Goal: Information Seeking & Learning: Learn about a topic

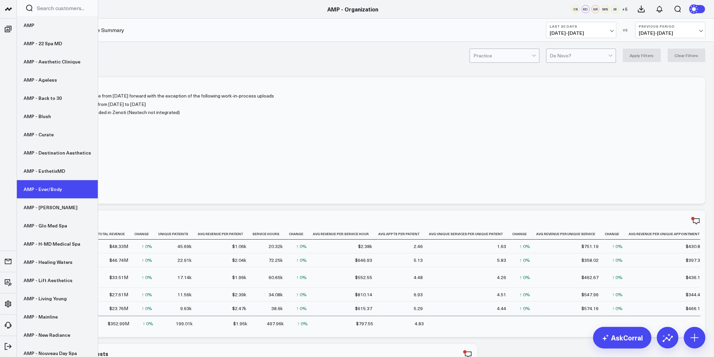
click at [59, 191] on link "AMP - Ever/Body" at bounding box center [57, 189] width 81 height 18
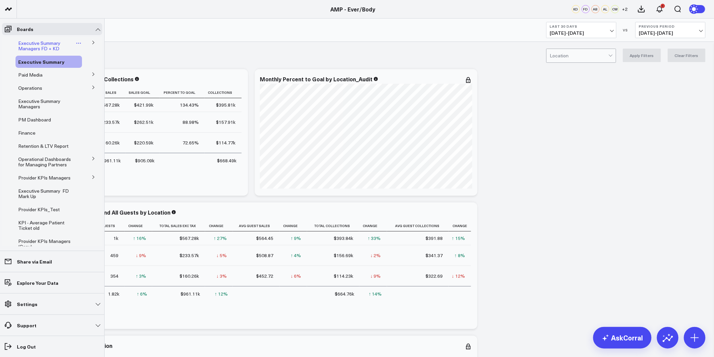
click at [19, 44] on span "Executive Summary Managers FD + KD" at bounding box center [39, 46] width 42 height 12
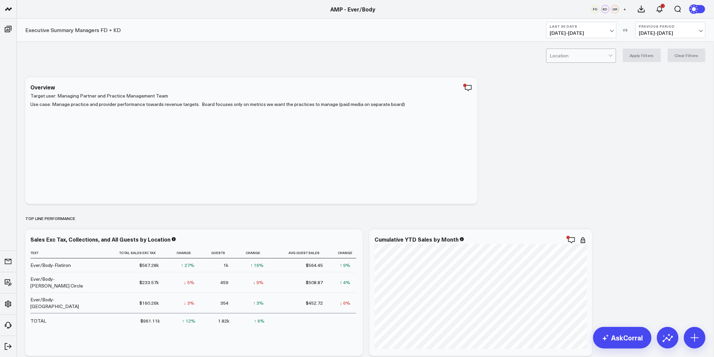
click at [602, 34] on span "08/24/25 - 09/22/25" at bounding box center [581, 32] width 63 height 5
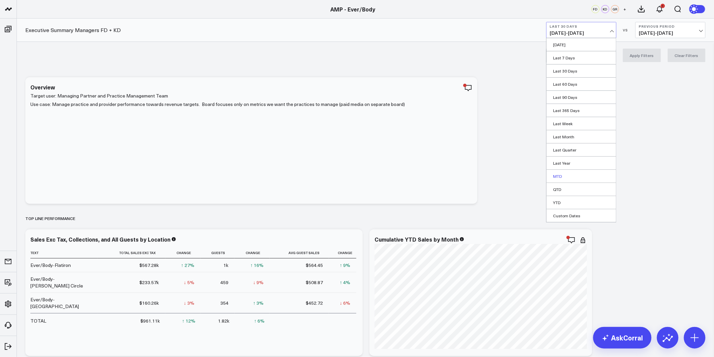
click at [563, 178] on link "MTD" at bounding box center [582, 176] width 70 height 13
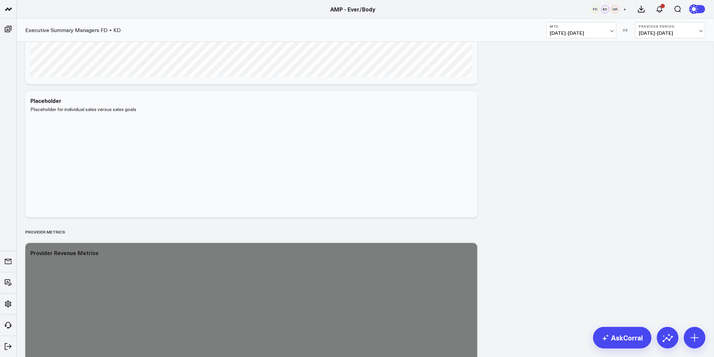
scroll to position [825, 0]
drag, startPoint x: 518, startPoint y: 137, endPoint x: 482, endPoint y: 295, distance: 162.4
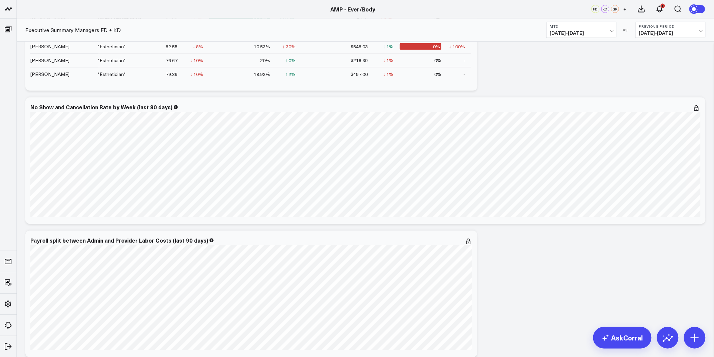
scroll to position [1353, 0]
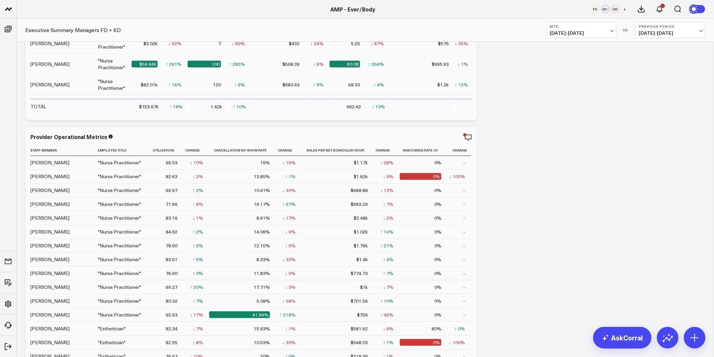
drag, startPoint x: 538, startPoint y: 230, endPoint x: 535, endPoint y: 191, distance: 38.6
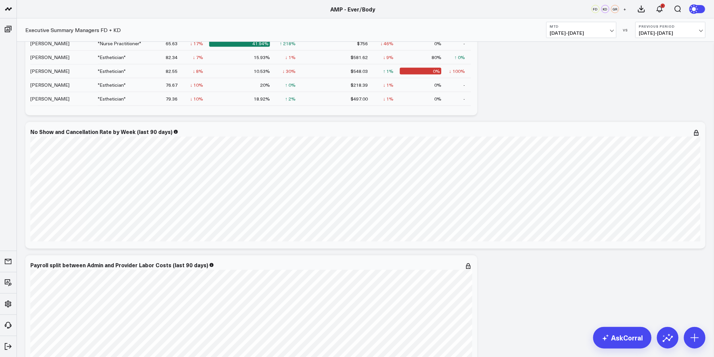
scroll to position [1516, 0]
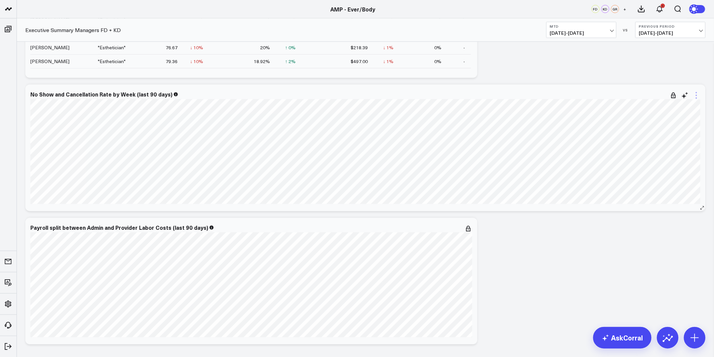
click at [697, 96] on icon at bounding box center [696, 95] width 1 height 1
click at [655, 236] on button "Edit Widget" at bounding box center [669, 238] width 49 height 6
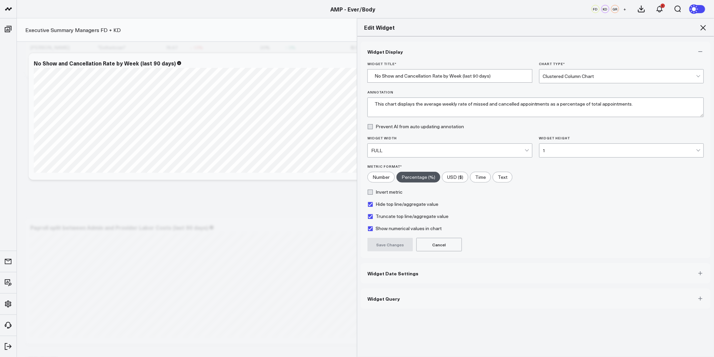
click at [409, 272] on span "Widget Date Settings" at bounding box center [393, 273] width 51 height 5
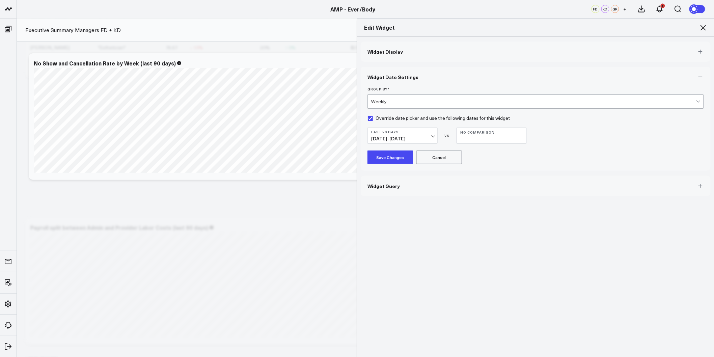
click at [440, 193] on button "Widget Query" at bounding box center [536, 186] width 350 height 20
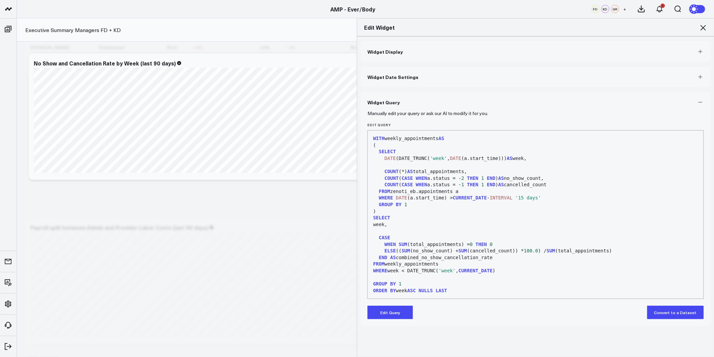
click at [705, 28] on icon at bounding box center [704, 28] width 8 height 8
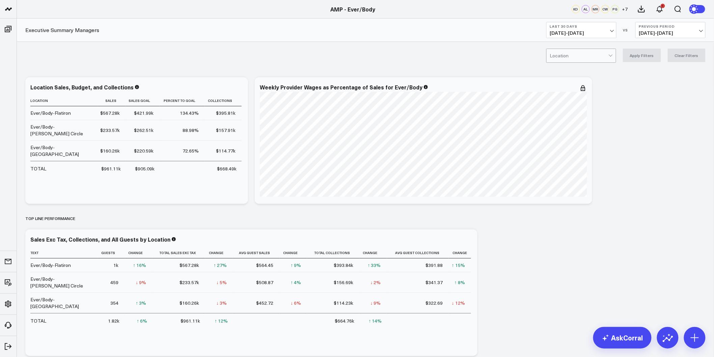
click at [596, 34] on span "08/24/25 - 09/22/25" at bounding box center [581, 32] width 63 height 5
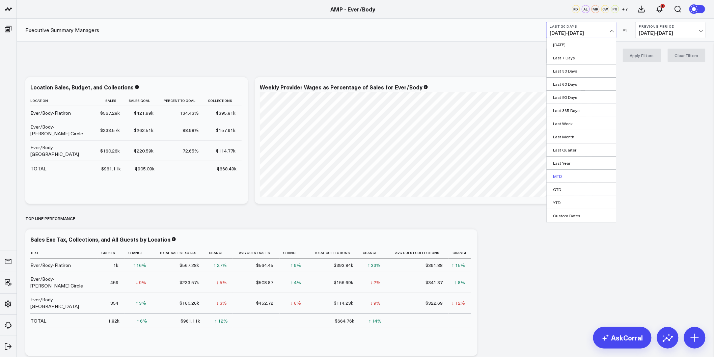
click at [566, 176] on link "MTD" at bounding box center [582, 176] width 70 height 13
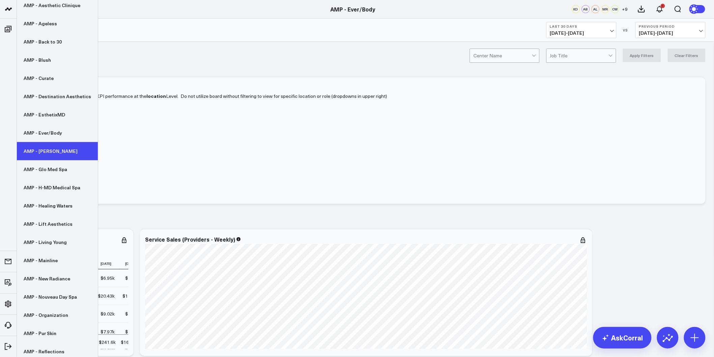
scroll to position [75, 0]
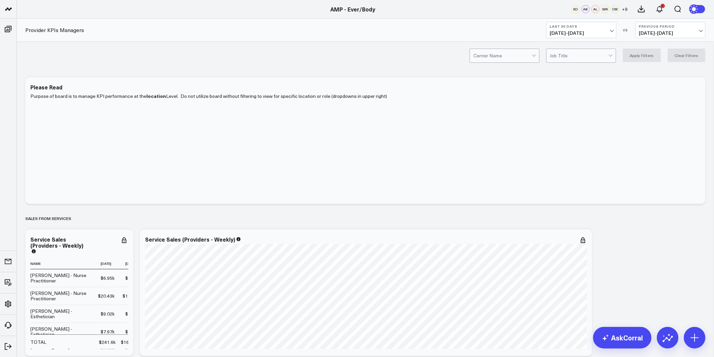
click at [508, 57] on div at bounding box center [503, 56] width 58 height 14
click at [582, 59] on div at bounding box center [579, 56] width 58 height 14
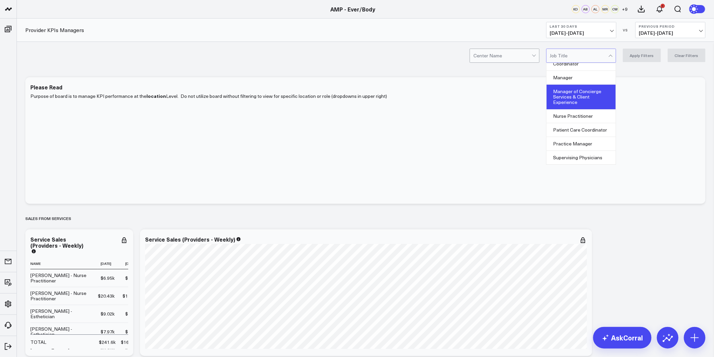
scroll to position [45, 0]
click at [574, 116] on div "Nurse Practitioner" at bounding box center [581, 116] width 69 height 14
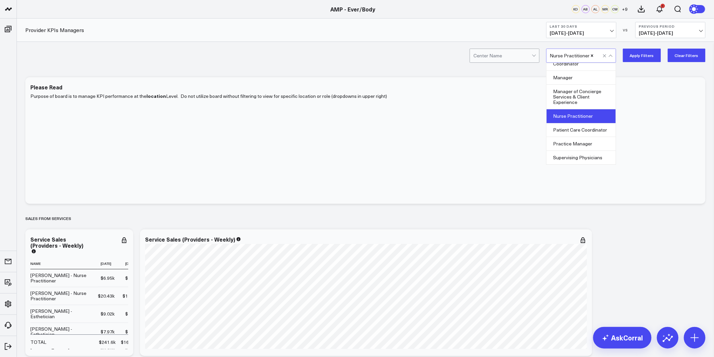
click at [641, 56] on button "Apply Filters" at bounding box center [642, 56] width 38 height 14
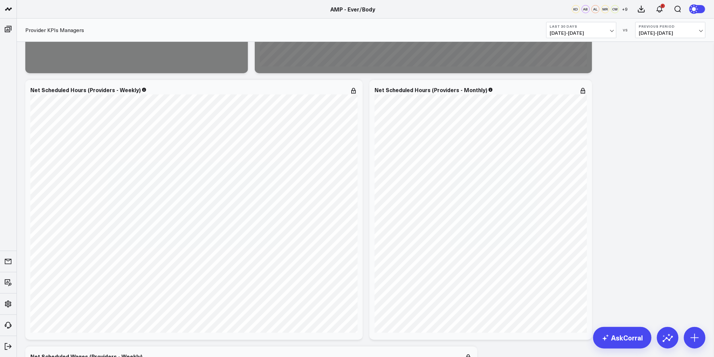
scroll to position [1088, 0]
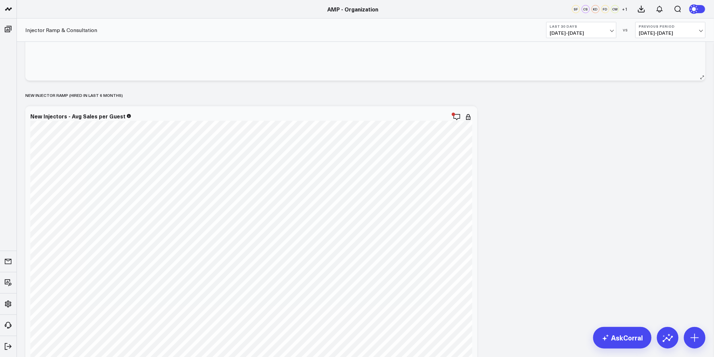
scroll to position [150, 0]
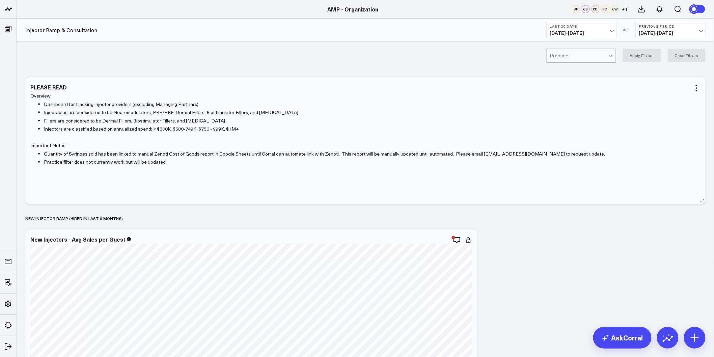
scroll to position [75, 0]
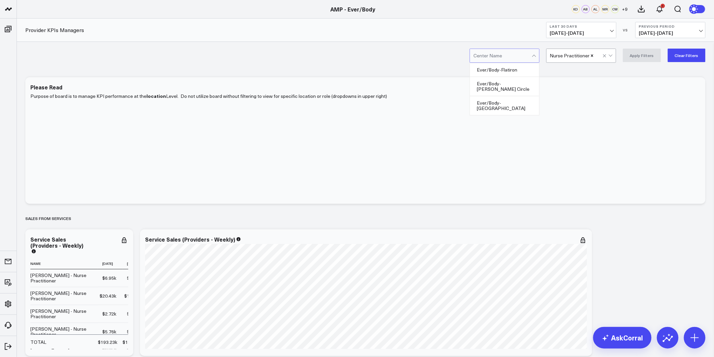
click at [528, 57] on div at bounding box center [503, 56] width 58 height 14
click at [525, 85] on div "Ever/Body-[PERSON_NAME] Circle" at bounding box center [504, 86] width 69 height 19
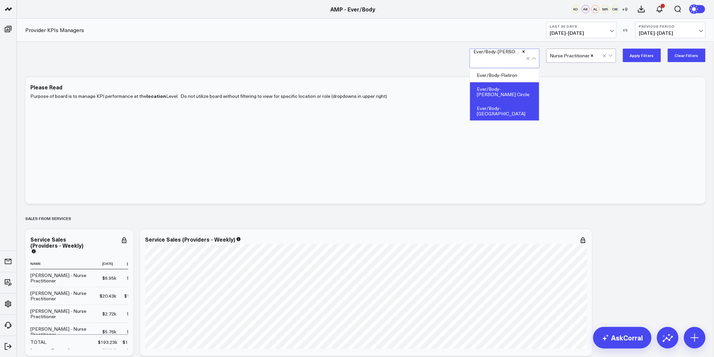
click at [520, 103] on div "Ever/Body-Williamsburg" at bounding box center [504, 111] width 69 height 19
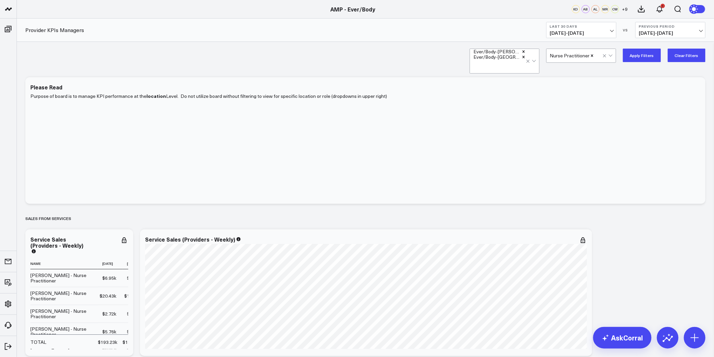
click at [637, 53] on button "Apply Filters" at bounding box center [642, 56] width 38 height 14
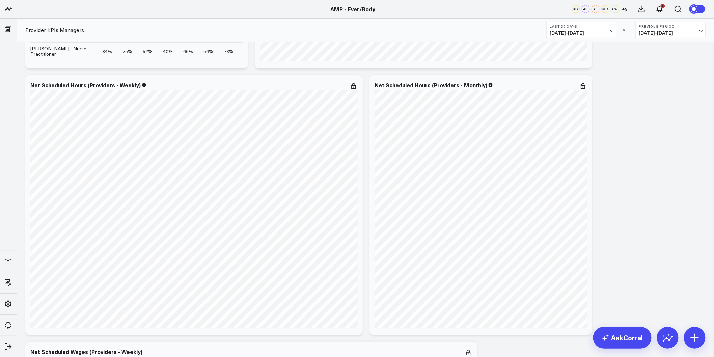
scroll to position [1125, 0]
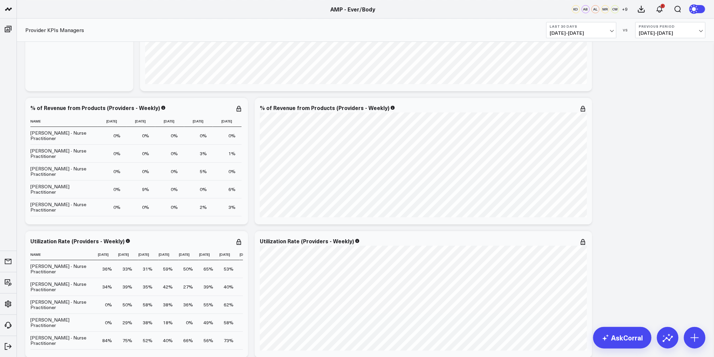
scroll to position [0, 0]
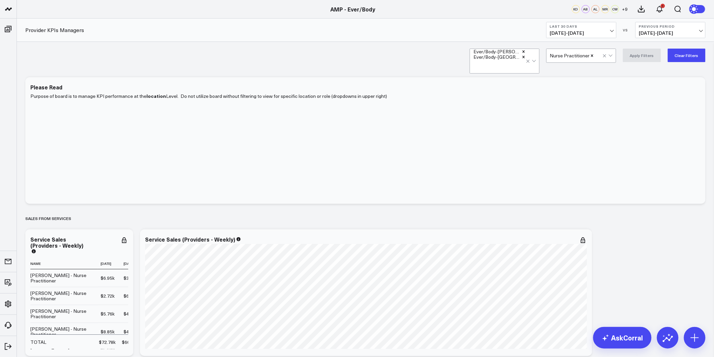
drag, startPoint x: 653, startPoint y: 235, endPoint x: 652, endPoint y: 137, distance: 97.2
drag, startPoint x: 605, startPoint y: 203, endPoint x: 597, endPoint y: 140, distance: 63.0
click at [537, 62] on div at bounding box center [531, 61] width 11 height 24
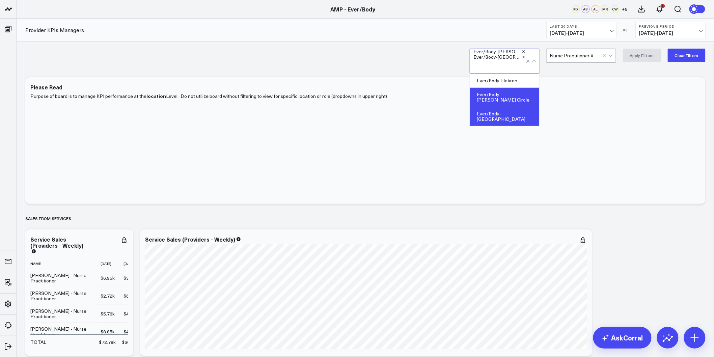
click at [518, 93] on div "Ever/Body-[PERSON_NAME] Circle" at bounding box center [504, 97] width 69 height 19
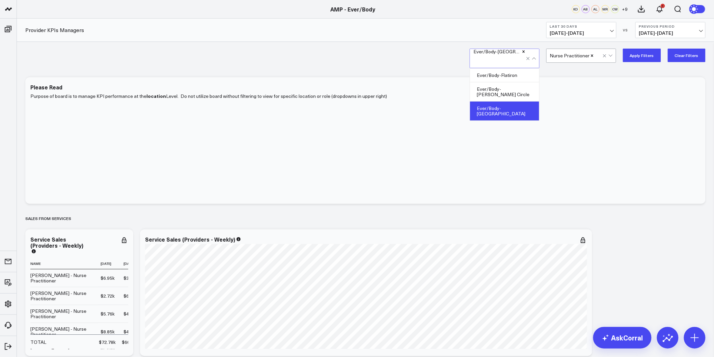
click at [649, 56] on button "Apply Filters" at bounding box center [642, 56] width 38 height 14
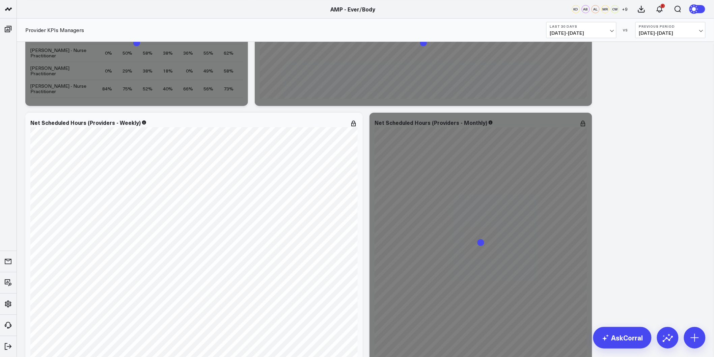
scroll to position [1088, 0]
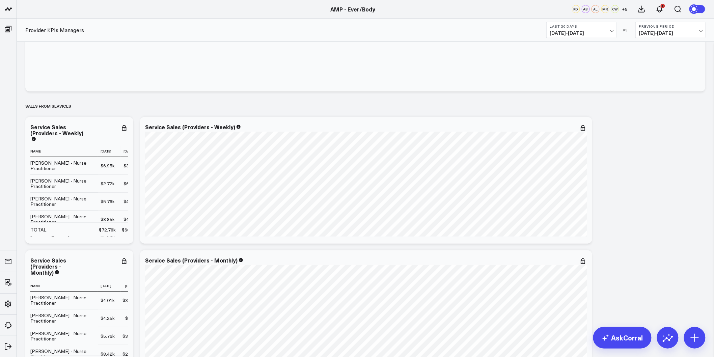
scroll to position [150, 0]
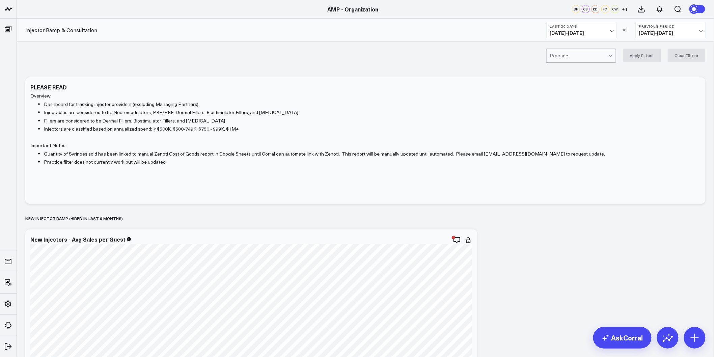
click at [566, 52] on div at bounding box center [579, 56] width 58 height 14
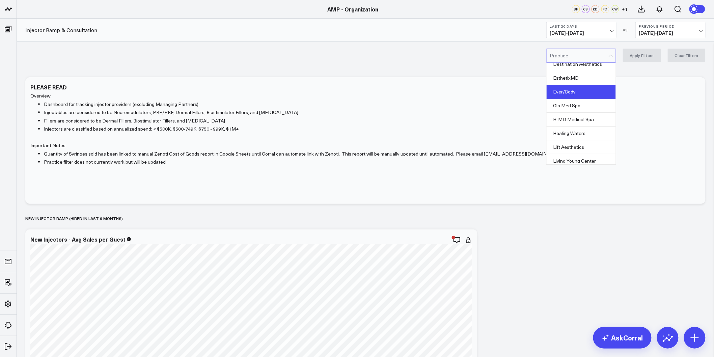
click at [578, 98] on div "Ever/Body" at bounding box center [581, 92] width 69 height 14
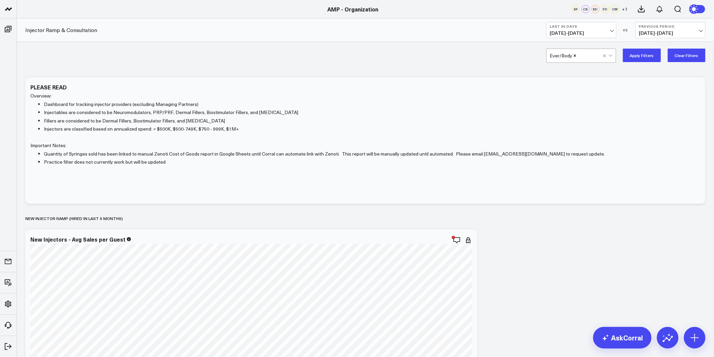
click at [638, 56] on button "Apply Filters" at bounding box center [642, 56] width 38 height 14
click at [644, 53] on button "Apply Filters" at bounding box center [642, 56] width 38 height 14
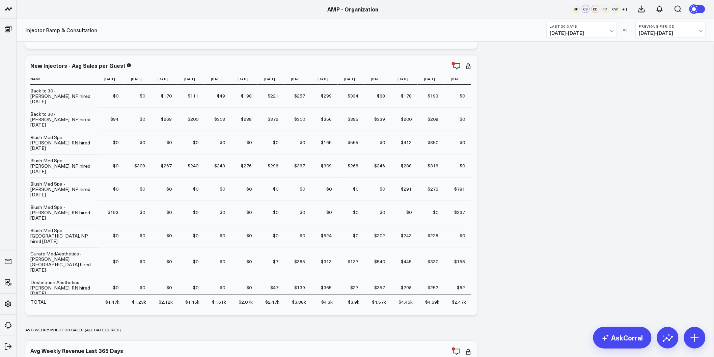
scroll to position [450, 0]
